Goal: Navigation & Orientation: Find specific page/section

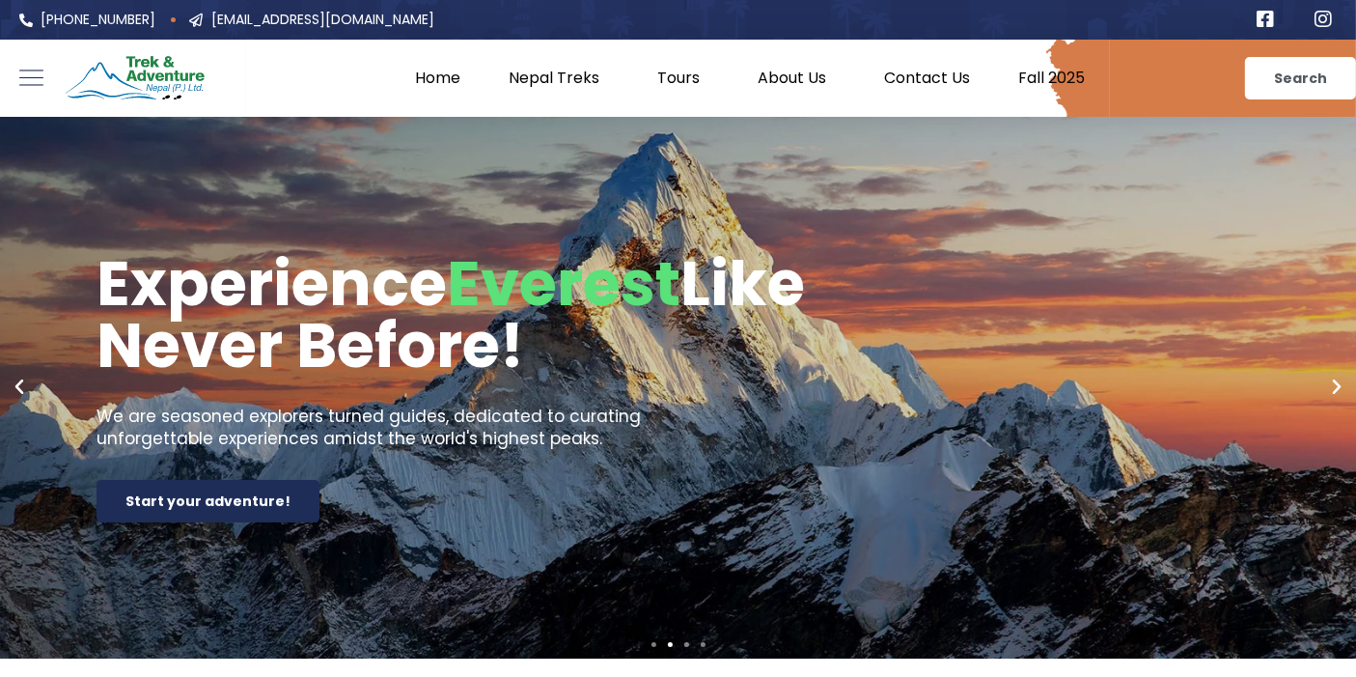
click at [1064, 81] on link "Fall 2025" at bounding box center [1052, 78] width 115 height 19
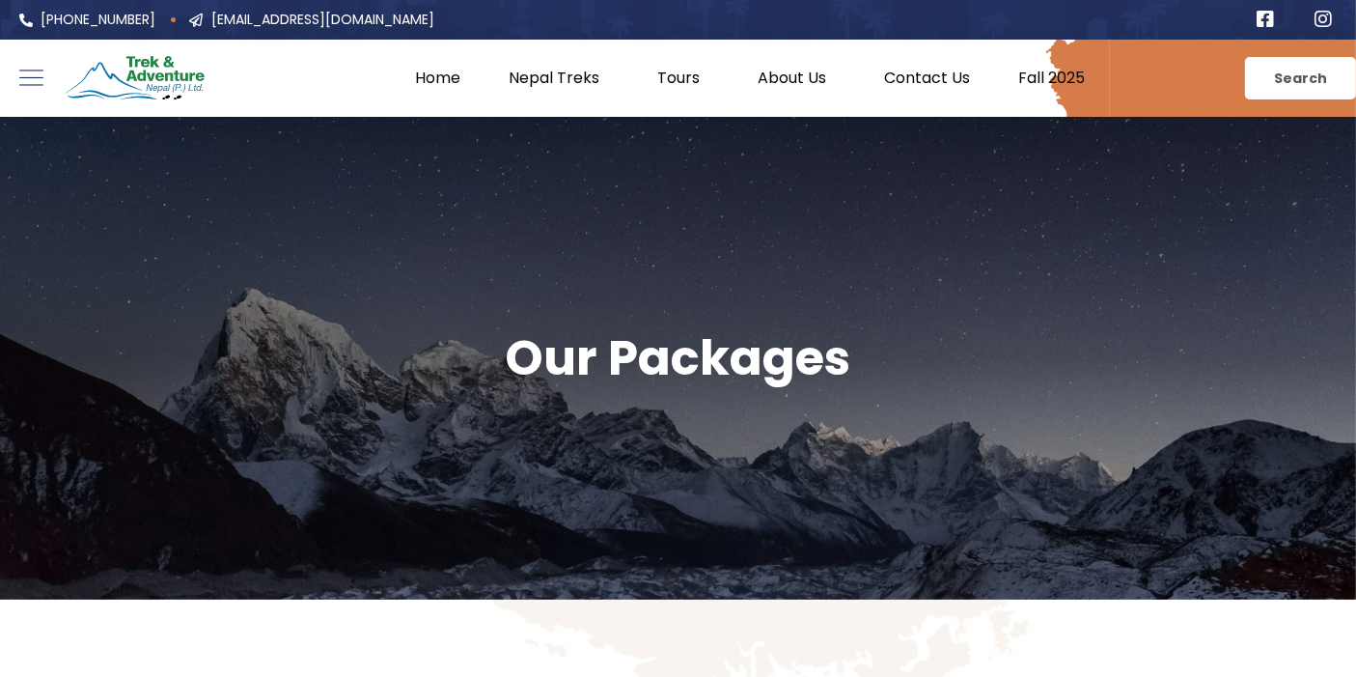
click at [437, 86] on link "Home" at bounding box center [439, 78] width 94 height 19
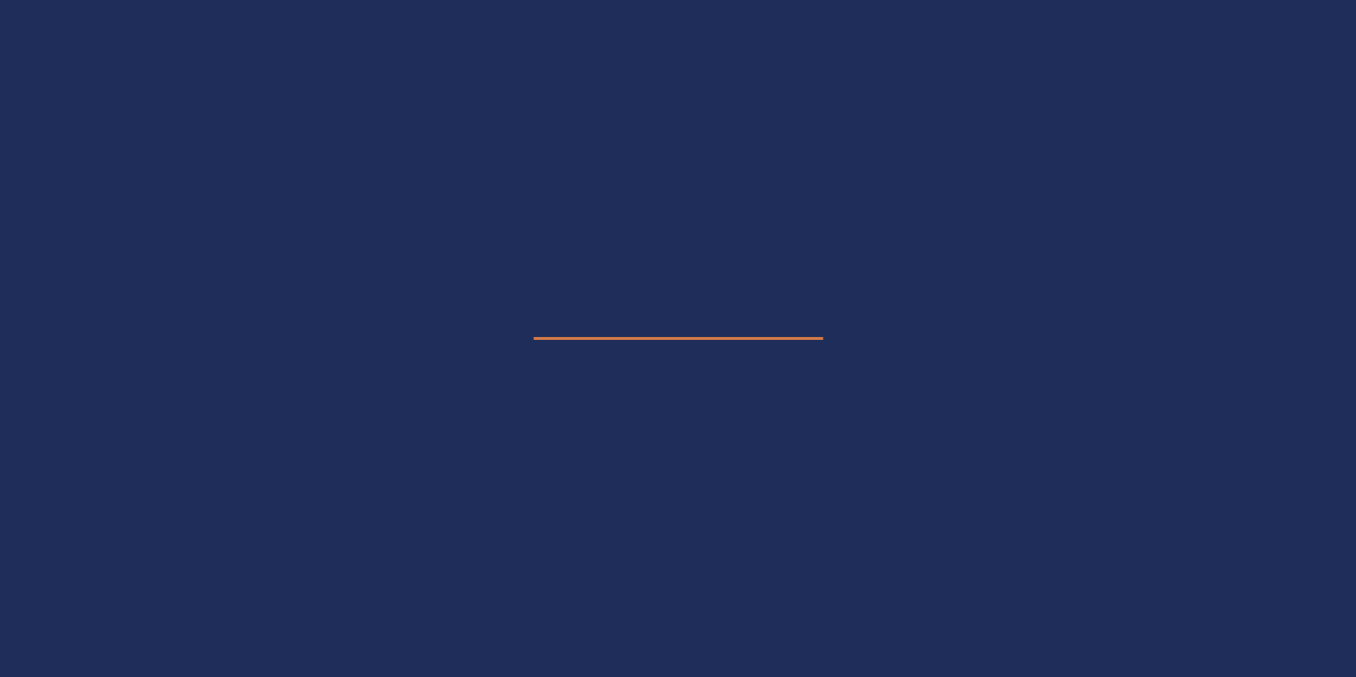
click at [437, 86] on e-page-transition at bounding box center [678, 338] width 1356 height 677
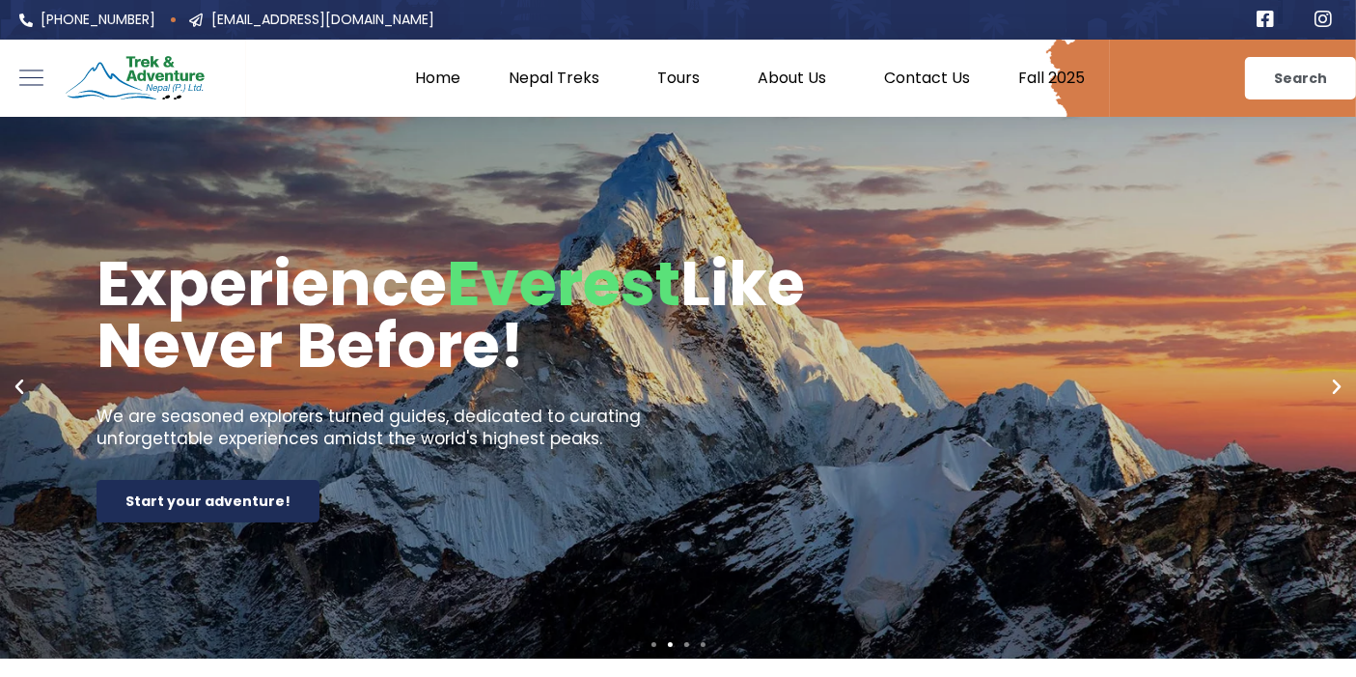
click at [1046, 69] on link "Fall 2025" at bounding box center [1052, 78] width 115 height 19
